Goal: Task Accomplishment & Management: Manage account settings

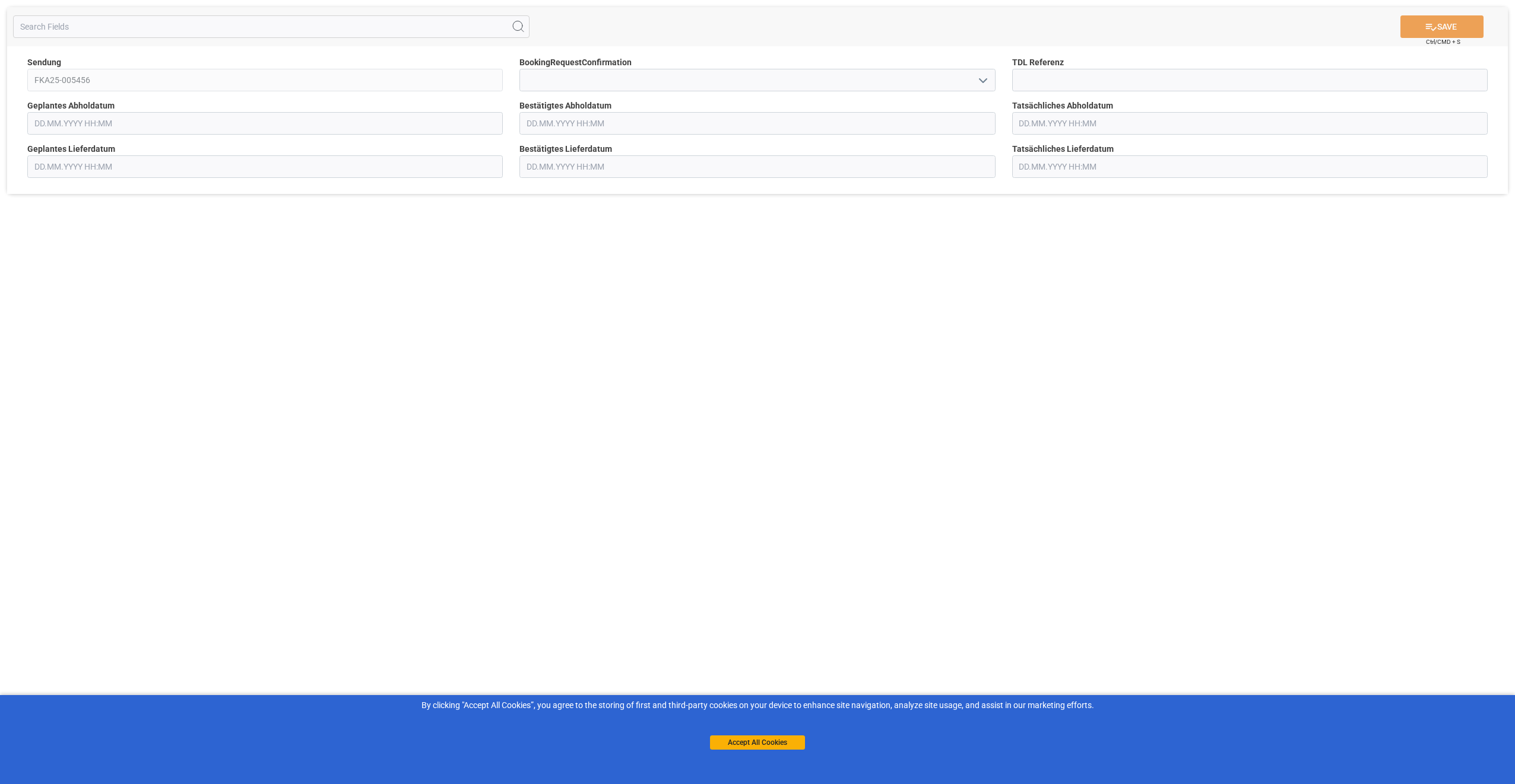
type input "[DATE] 00:00"
click at [1097, 321] on div "SAVE Ctrl/CMD + S Sendung FKA25-005456 BookingRequestConfirmation TDL Referenz …" at bounding box center [757, 392] width 1515 height 784
click at [843, 84] on input at bounding box center [757, 80] width 475 height 22
click at [984, 83] on icon "open menu" at bounding box center [983, 81] width 14 height 14
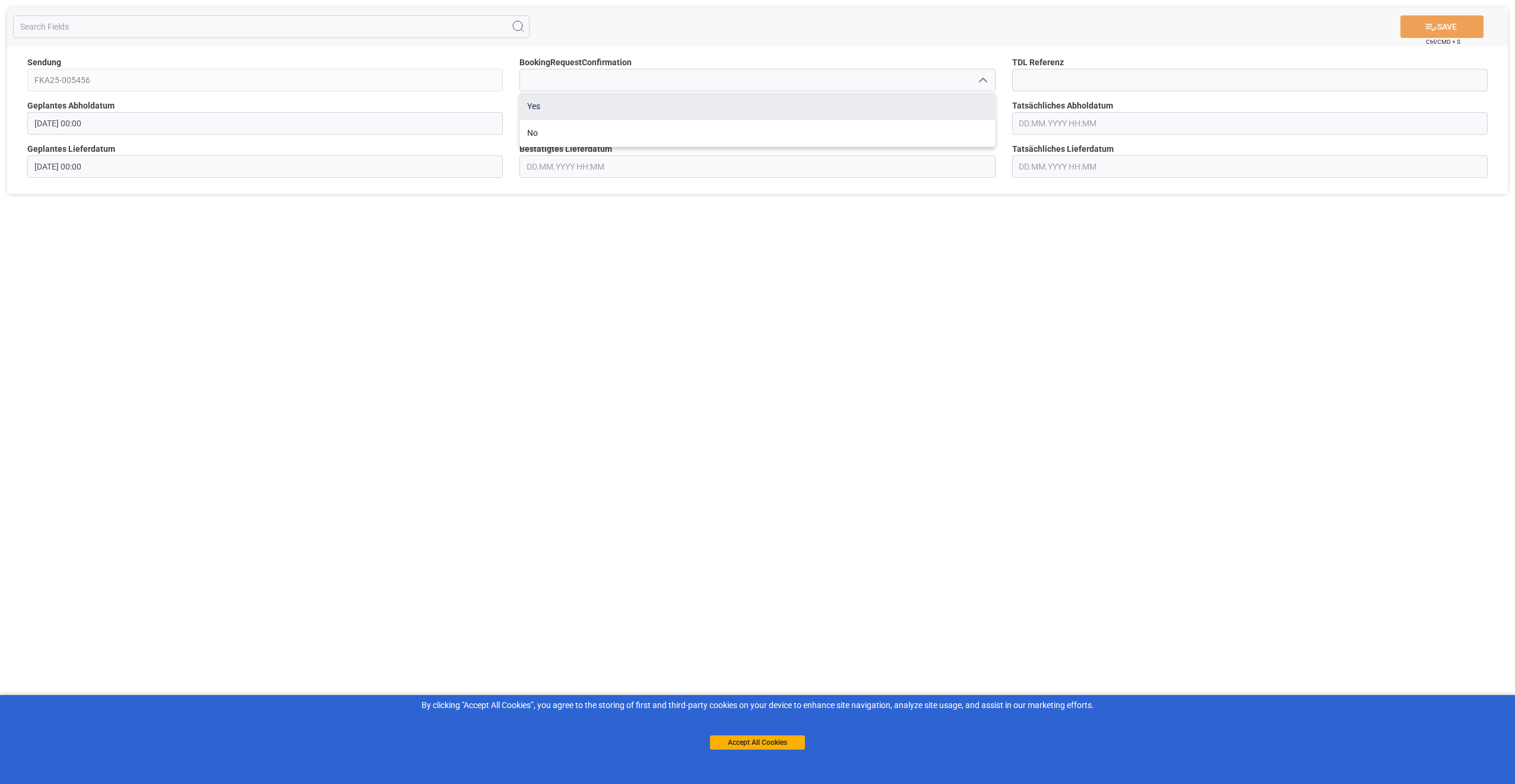
click at [666, 113] on div "Yes" at bounding box center [757, 106] width 474 height 27
type input "Yes"
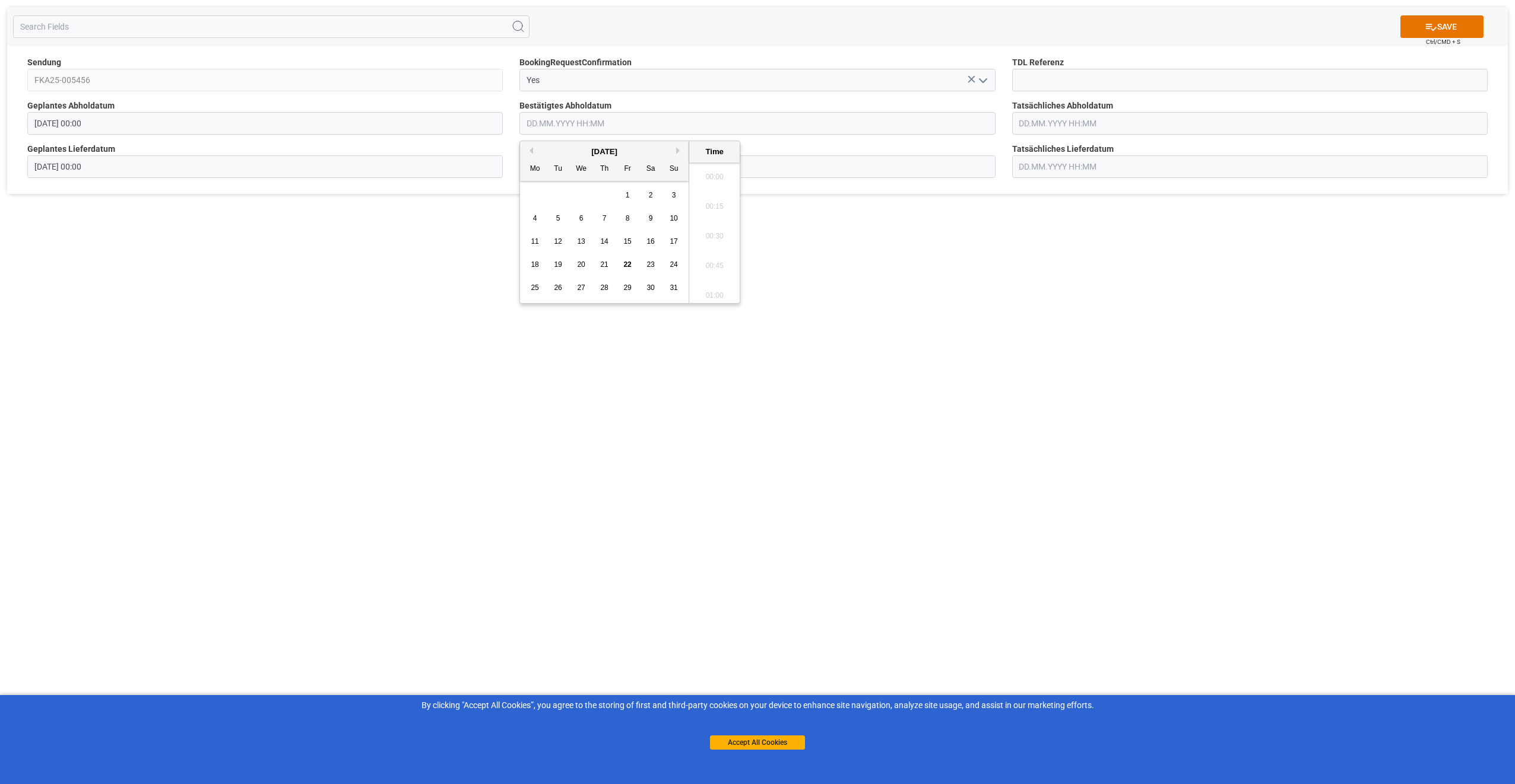
click at [611, 133] on input "text" at bounding box center [757, 123] width 475 height 22
click at [562, 281] on div "26" at bounding box center [558, 288] width 15 height 14
type input "[DATE] 00:00"
click at [820, 219] on div "SAVE Ctrl/CMD + S Sendung FKA25-005456 BookingRequestConfirmation Yes TDL Refer…" at bounding box center [757, 392] width 1515 height 784
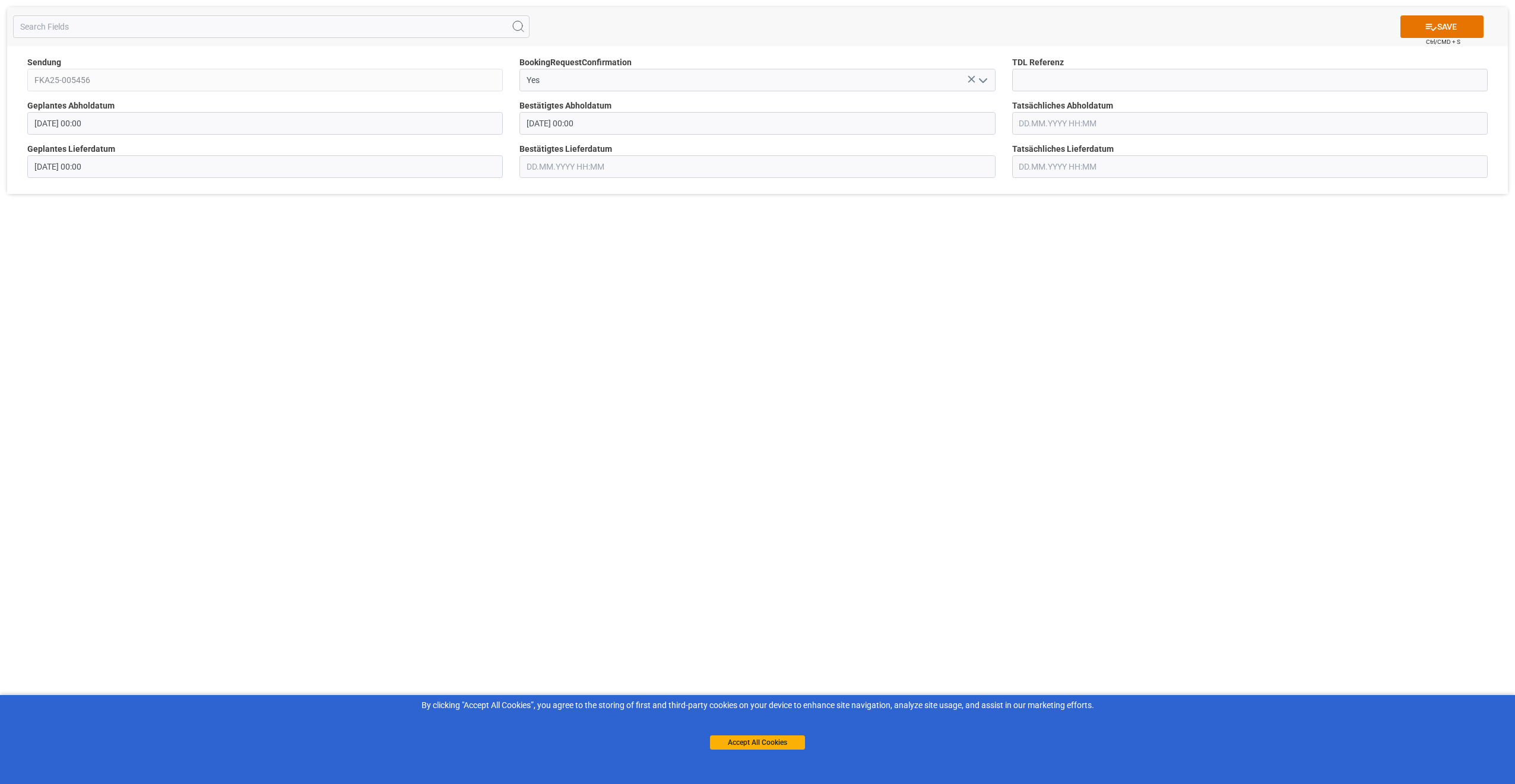
click at [591, 127] on input "[DATE] 00:00" at bounding box center [757, 123] width 475 height 22
drag, startPoint x: 891, startPoint y: 287, endPoint x: 880, endPoint y: 301, distance: 17.8
click at [891, 287] on div "SAVE Ctrl/CMD + S Sendung FKA25-005456 BookingRequestConfirmation Yes TDL Refer…" at bounding box center [757, 392] width 1515 height 784
click at [635, 163] on input "text" at bounding box center [757, 166] width 475 height 22
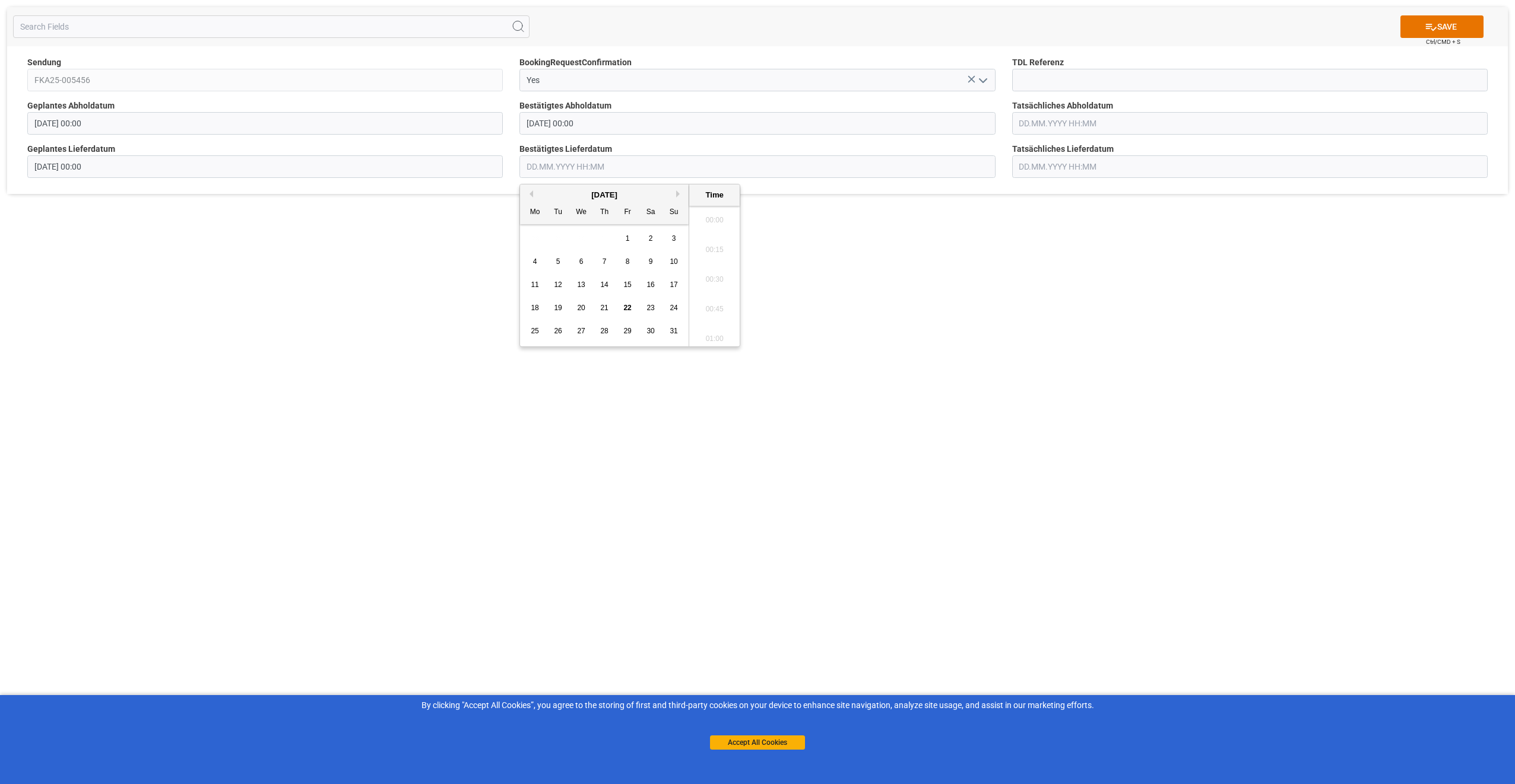
scroll to position [894, 0]
click at [682, 194] on button "Next Month" at bounding box center [680, 194] width 7 height 7
click at [560, 242] on div "2" at bounding box center [558, 239] width 15 height 14
type input "[DATE] 00:00"
click at [995, 222] on div "SAVE Ctrl/CMD + S Sendung FKA25-005456 BookingRequestConfirmation Yes TDL Refer…" at bounding box center [757, 392] width 1515 height 784
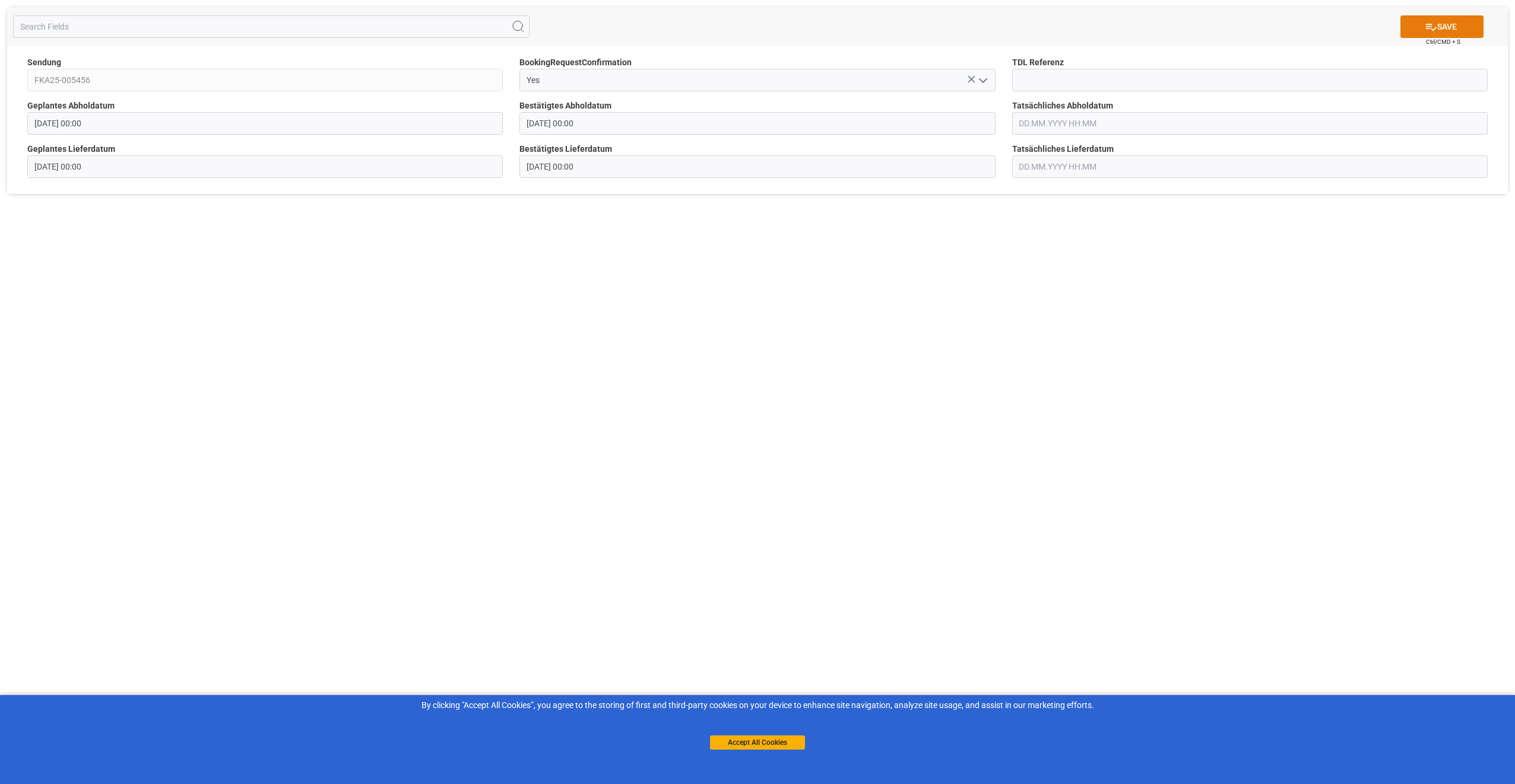
click at [1465, 19] on button "SAVE" at bounding box center [1442, 27] width 83 height 22
click at [1084, 98] on div "Tatsächliches Abholdatum" at bounding box center [1250, 117] width 492 height 43
click at [1106, 75] on input at bounding box center [1249, 80] width 475 height 22
